Goal: Find specific page/section: Find specific page/section

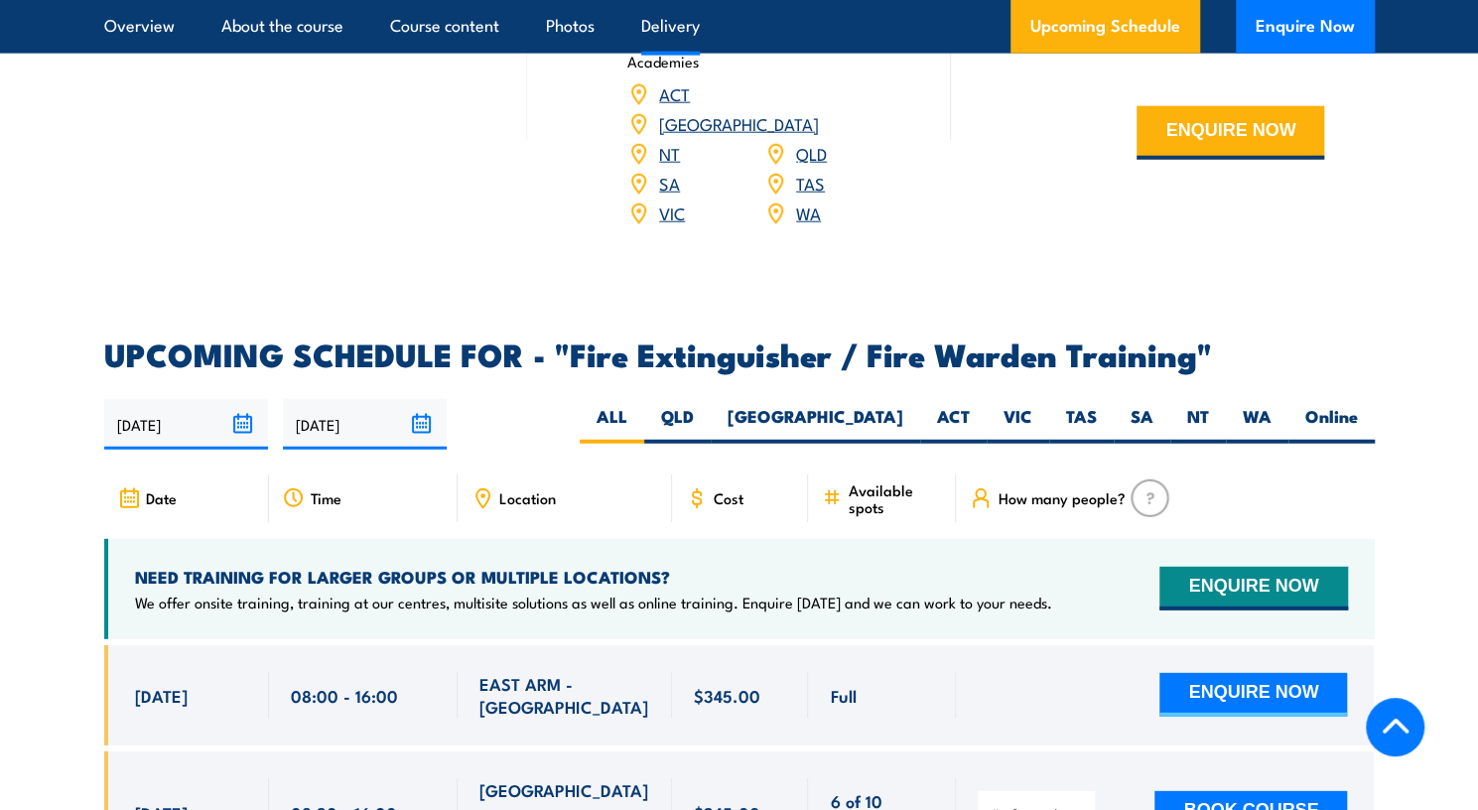
scroll to position [3077, 0]
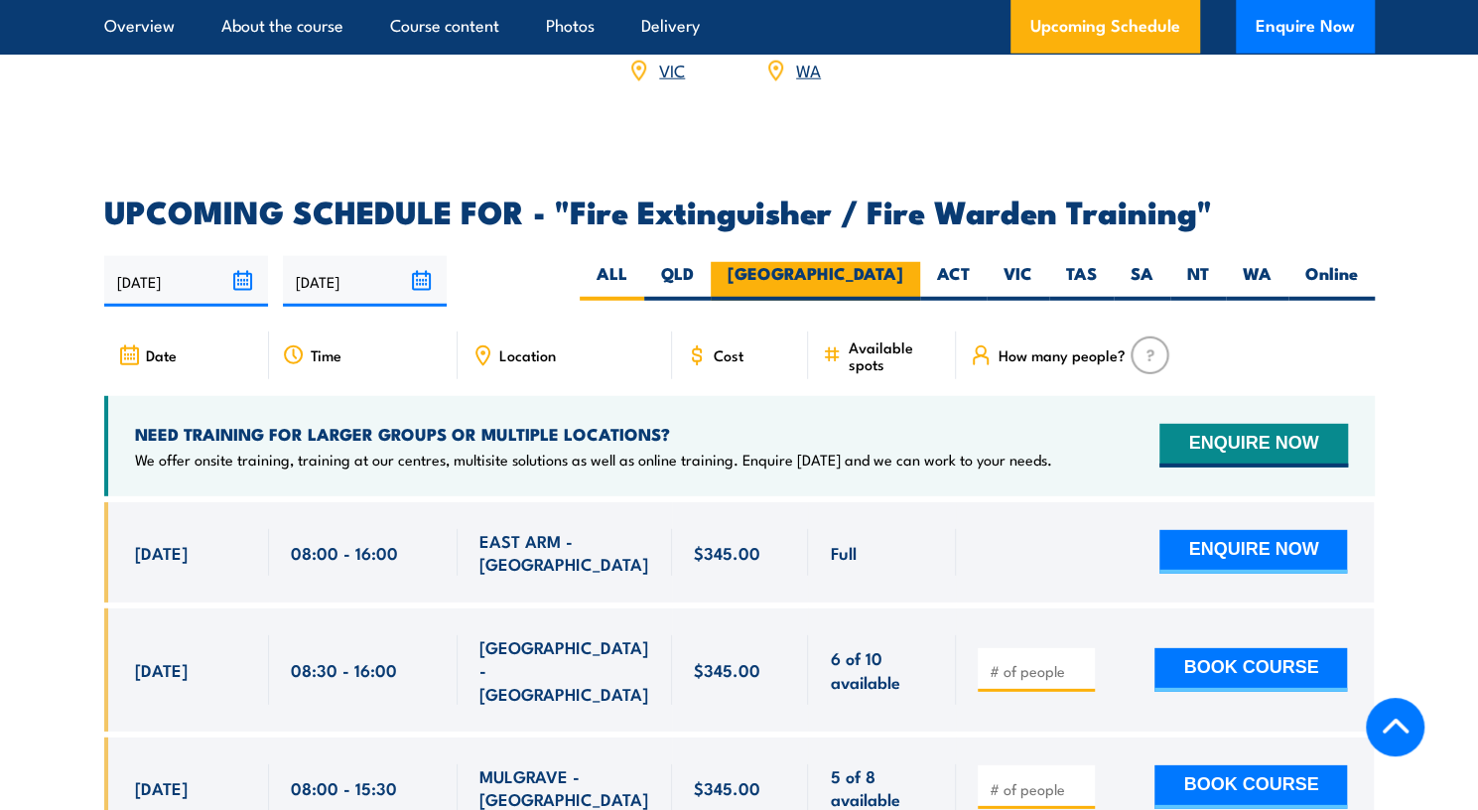
click at [893, 270] on label "[GEOGRAPHIC_DATA]" at bounding box center [815, 281] width 209 height 39
click at [903, 270] on input "[GEOGRAPHIC_DATA]" at bounding box center [909, 268] width 13 height 13
radio input "true"
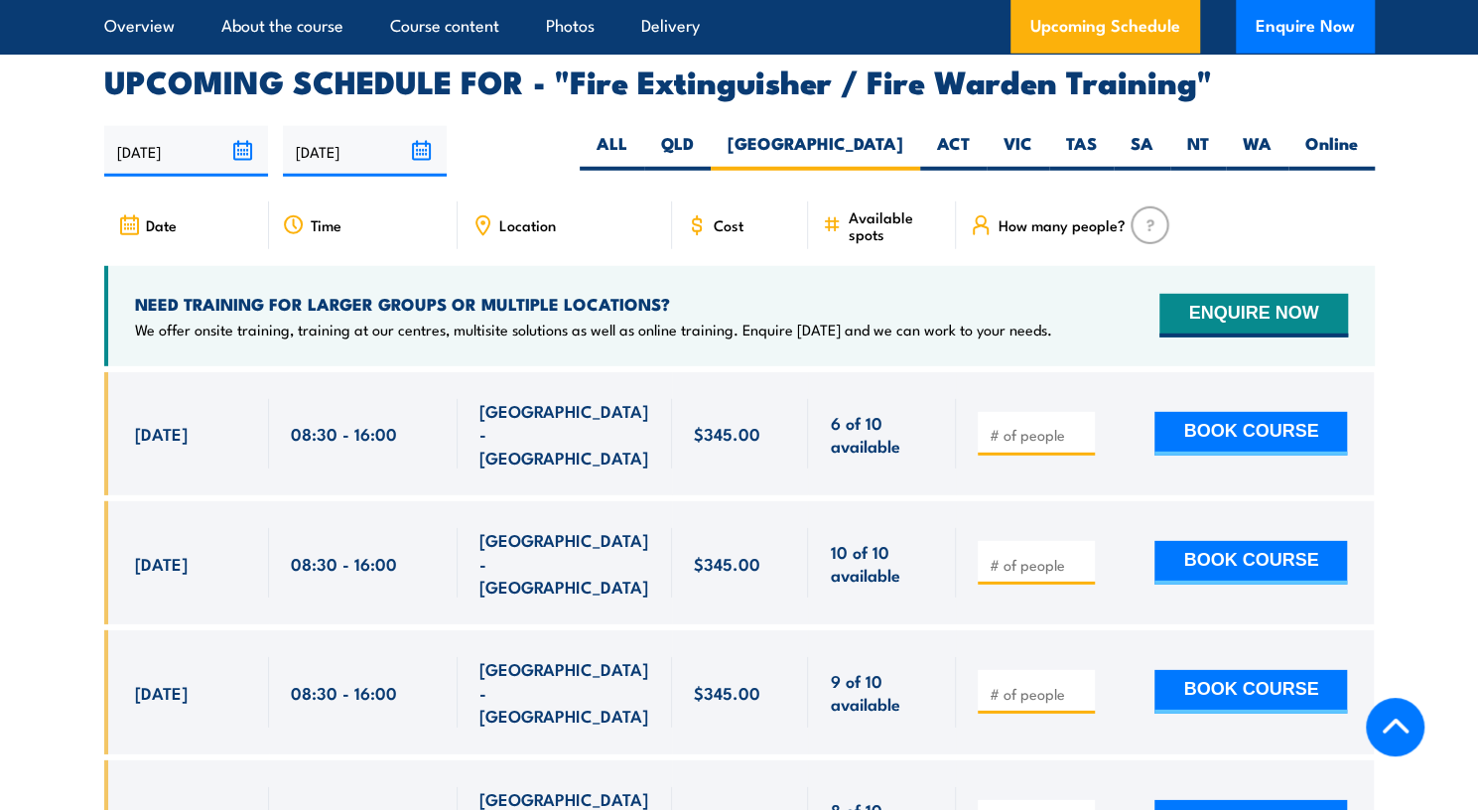
scroll to position [3060, 0]
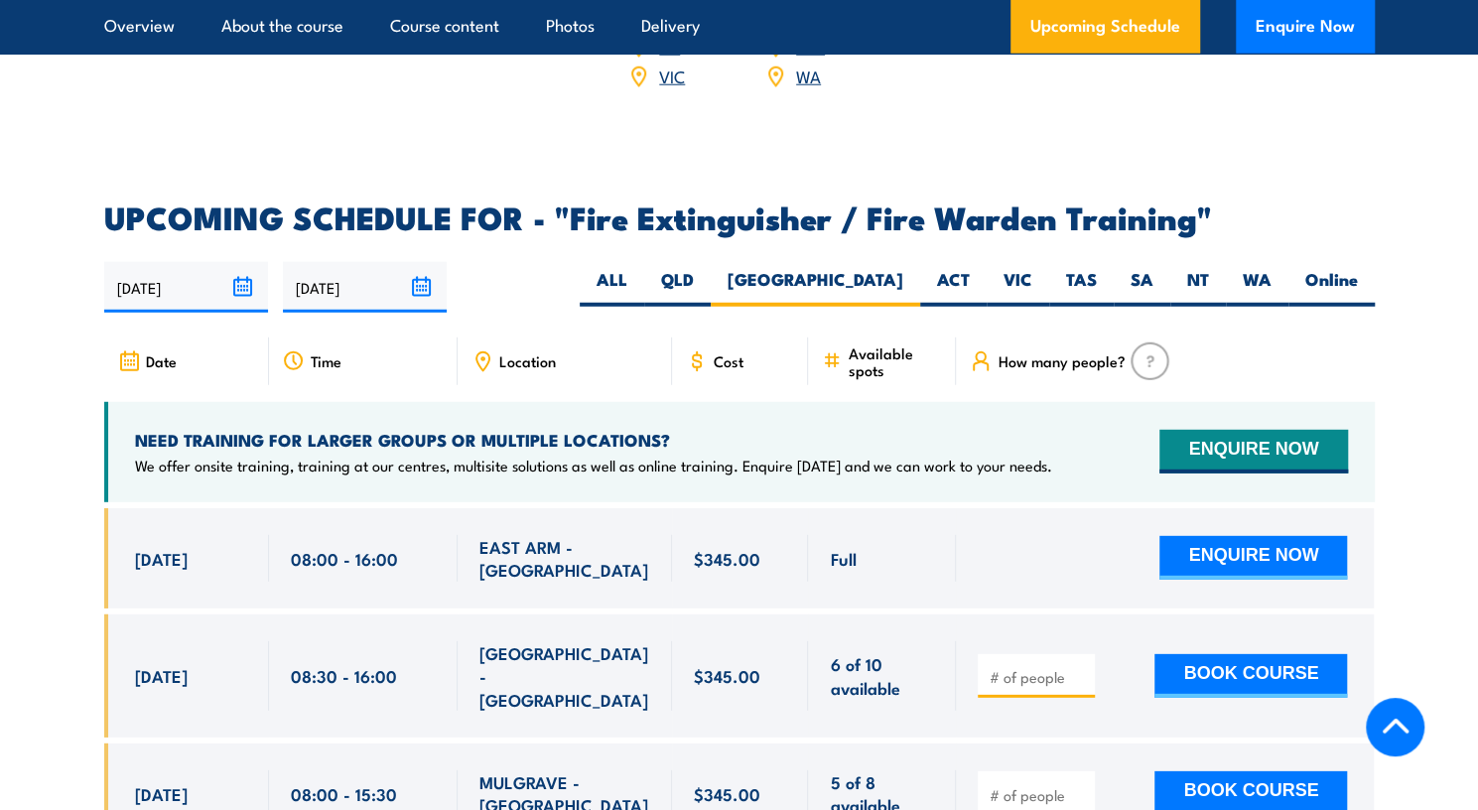
scroll to position [3077, 0]
